Goal: Task Accomplishment & Management: Manage account settings

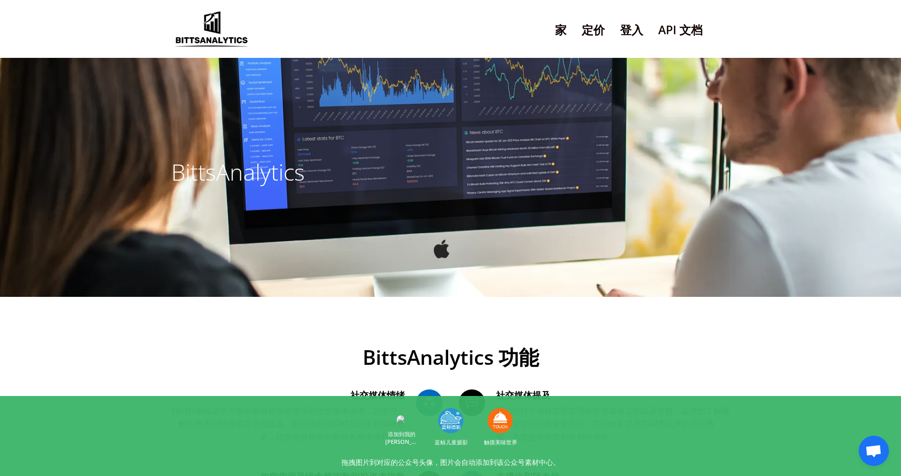
click at [587, 29] on font "定价" at bounding box center [593, 30] width 23 height 16
click at [631, 31] on font "登入" at bounding box center [631, 30] width 23 height 16
drag, startPoint x: 362, startPoint y: 354, endPoint x: 493, endPoint y: 352, distance: 131.5
click at [493, 352] on font "BittsAnalytics 功能" at bounding box center [451, 357] width 176 height 28
copy font "BittsAnalytics"
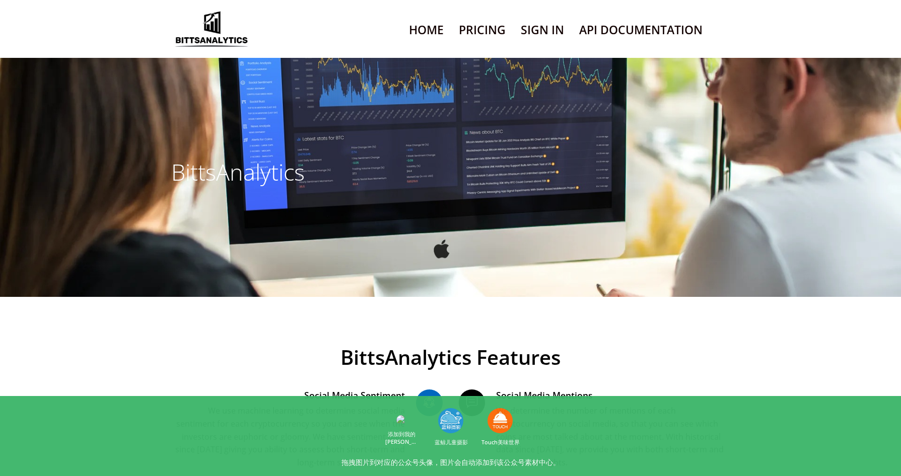
click at [552, 30] on link "Sign In" at bounding box center [542, 30] width 43 height 26
